Goal: Information Seeking & Learning: Learn about a topic

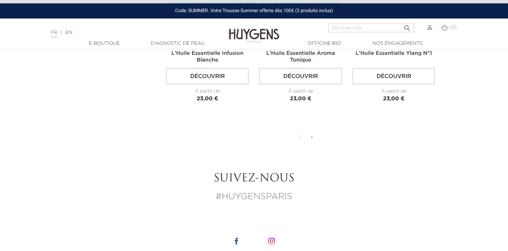
scroll to position [1714, 0]
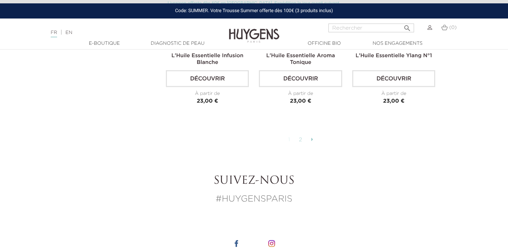
click at [298, 135] on link "2" at bounding box center [301, 139] width 10 height 11
click at [301, 138] on link "2" at bounding box center [301, 139] width 10 height 11
click at [289, 136] on link "1" at bounding box center [289, 139] width 9 height 11
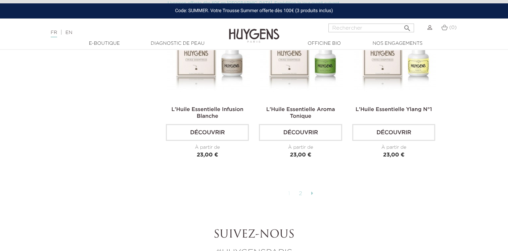
scroll to position [1680, 0]
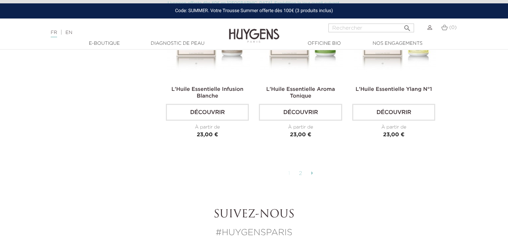
click at [310, 170] on link at bounding box center [312, 173] width 9 height 11
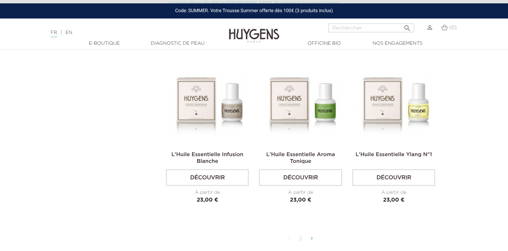
scroll to position [1613, 0]
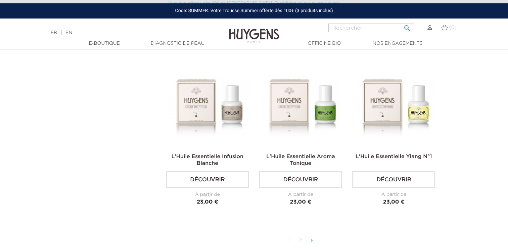
click at [362, 28] on input "Rechercher" at bounding box center [372, 28] width 86 height 9
paste input "L'Huile Essentielle Pure Citron"
type input "L'Huile Essentielle Pure Citron"
click at [402, 22] on button " Rechercher" at bounding box center [408, 26] width 12 height 9
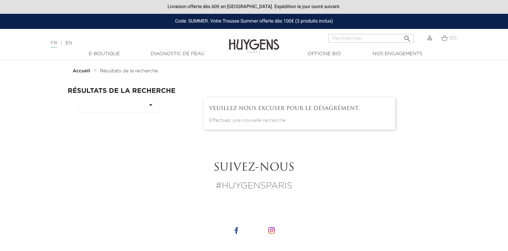
click at [366, 40] on input "Rechercher" at bounding box center [372, 38] width 86 height 9
type input "pur citron"
click at [402, 32] on button " Rechercher" at bounding box center [408, 36] width 12 height 9
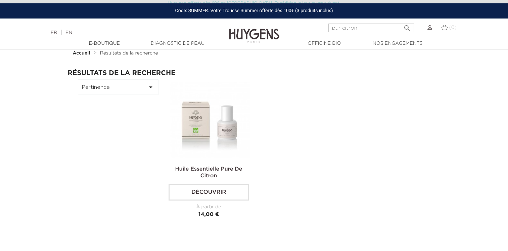
scroll to position [34, 0]
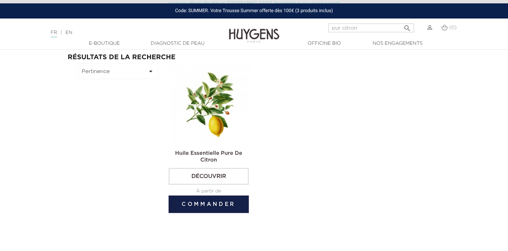
click at [216, 107] on img at bounding box center [210, 104] width 81 height 81
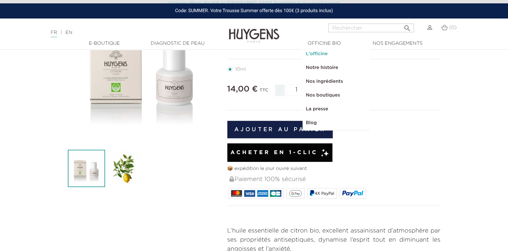
scroll to position [168, 0]
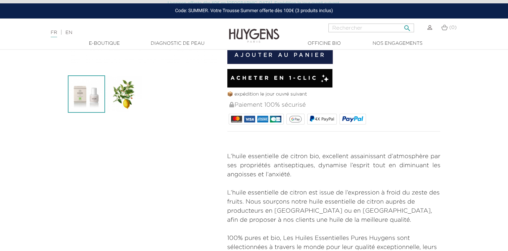
click at [392, 27] on input "Rechercher" at bounding box center [372, 28] width 86 height 9
type input "Roll-On Bois Rose - ANTI-STRESS"
click at [406, 30] on icon "" at bounding box center [408, 26] width 8 height 8
click at [407, 28] on icon "" at bounding box center [408, 26] width 8 height 8
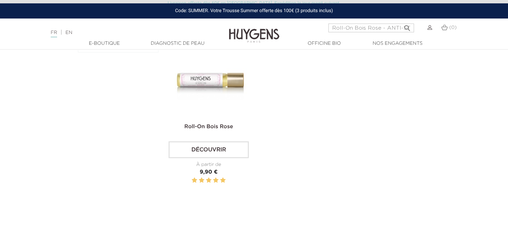
scroll to position [67, 0]
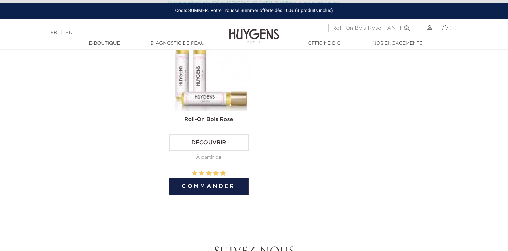
click at [220, 92] on img at bounding box center [210, 70] width 81 height 81
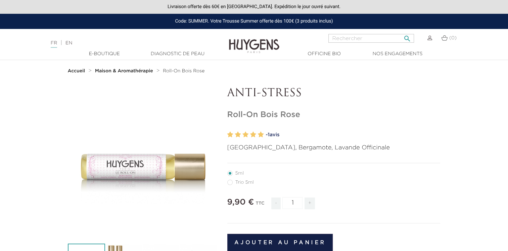
click at [335, 40] on input "Rechercher" at bounding box center [372, 38] width 86 height 9
type input "diffuseur"
click at [402, 32] on button " Rechercher" at bounding box center [408, 36] width 12 height 9
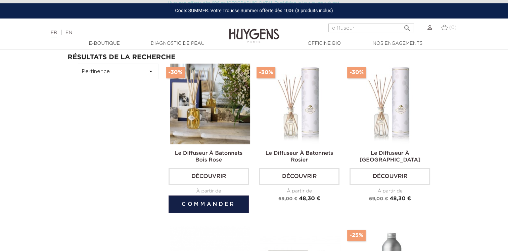
click at [219, 118] on img at bounding box center [210, 104] width 81 height 81
